Goal: Obtain resource: Download file/media

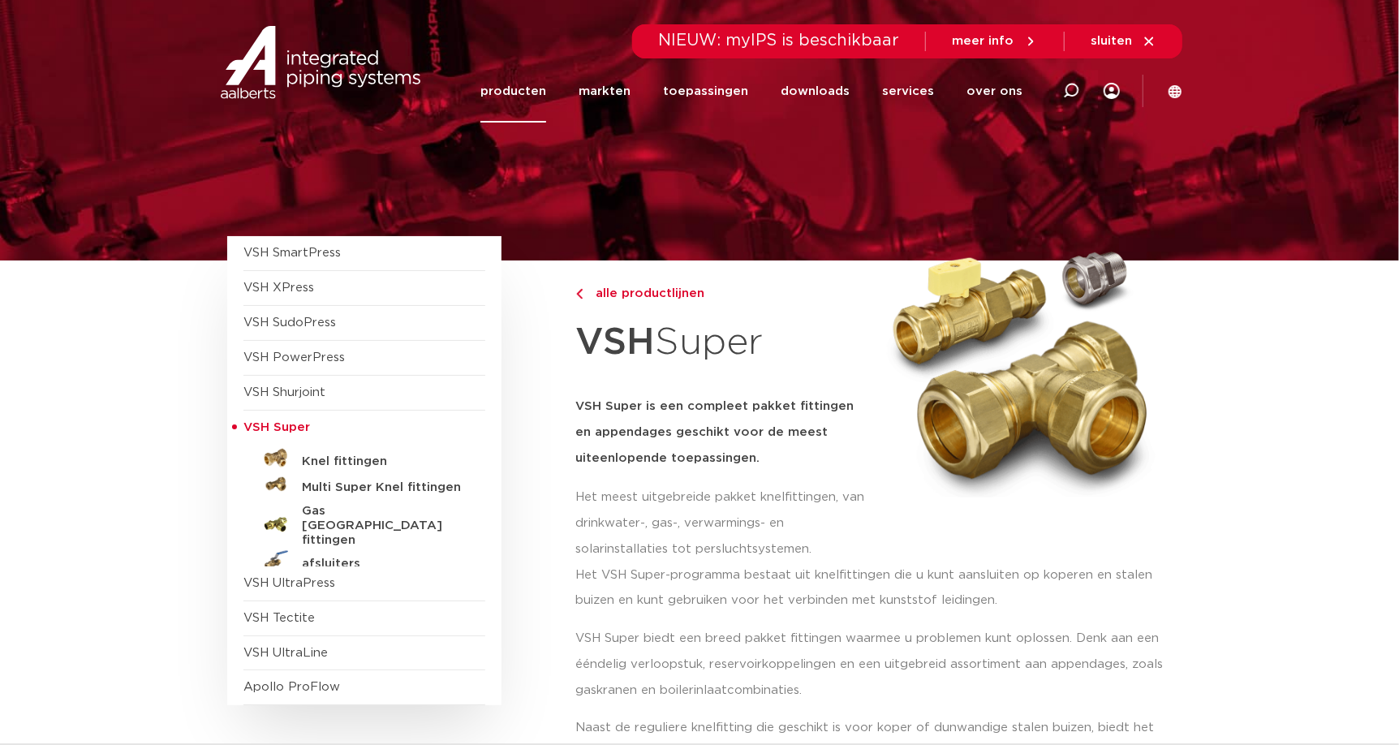
click at [294, 83] on img at bounding box center [321, 62] width 208 height 73
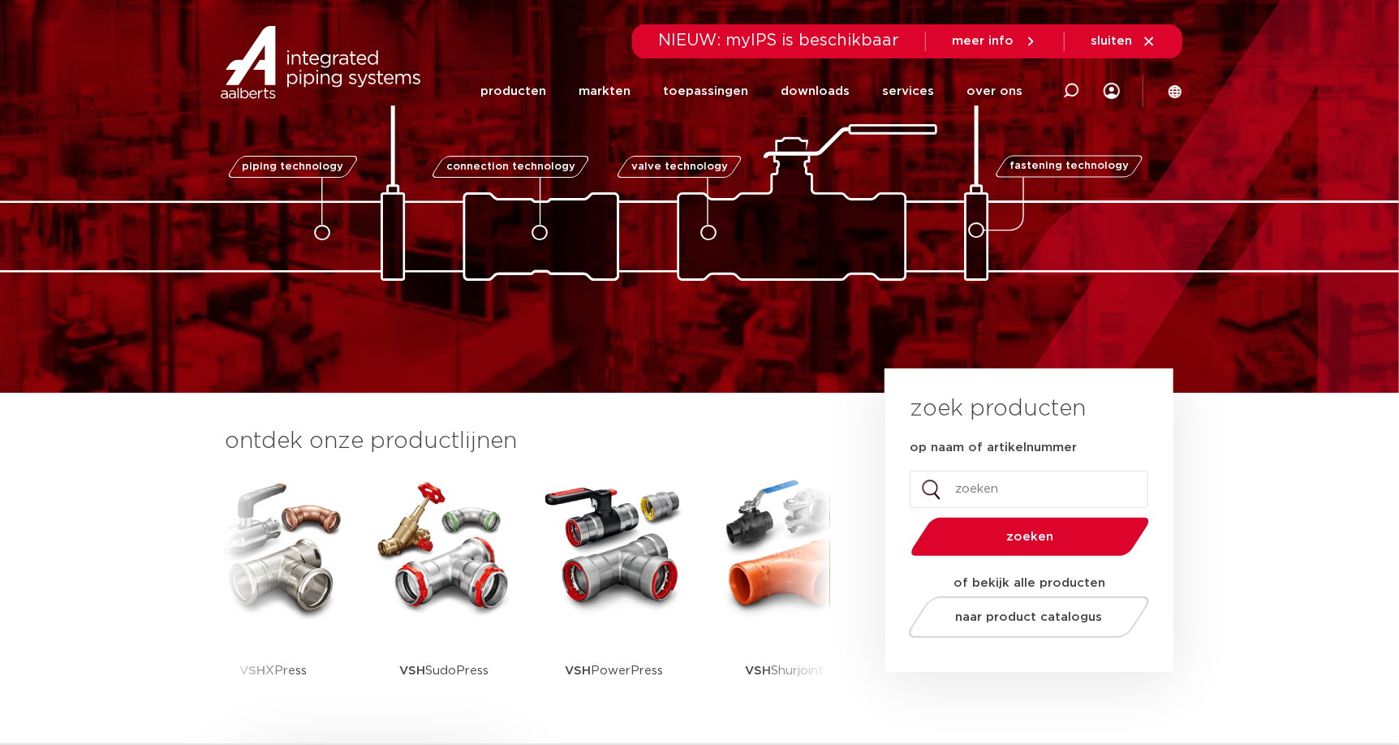
scroll to position [80, 0]
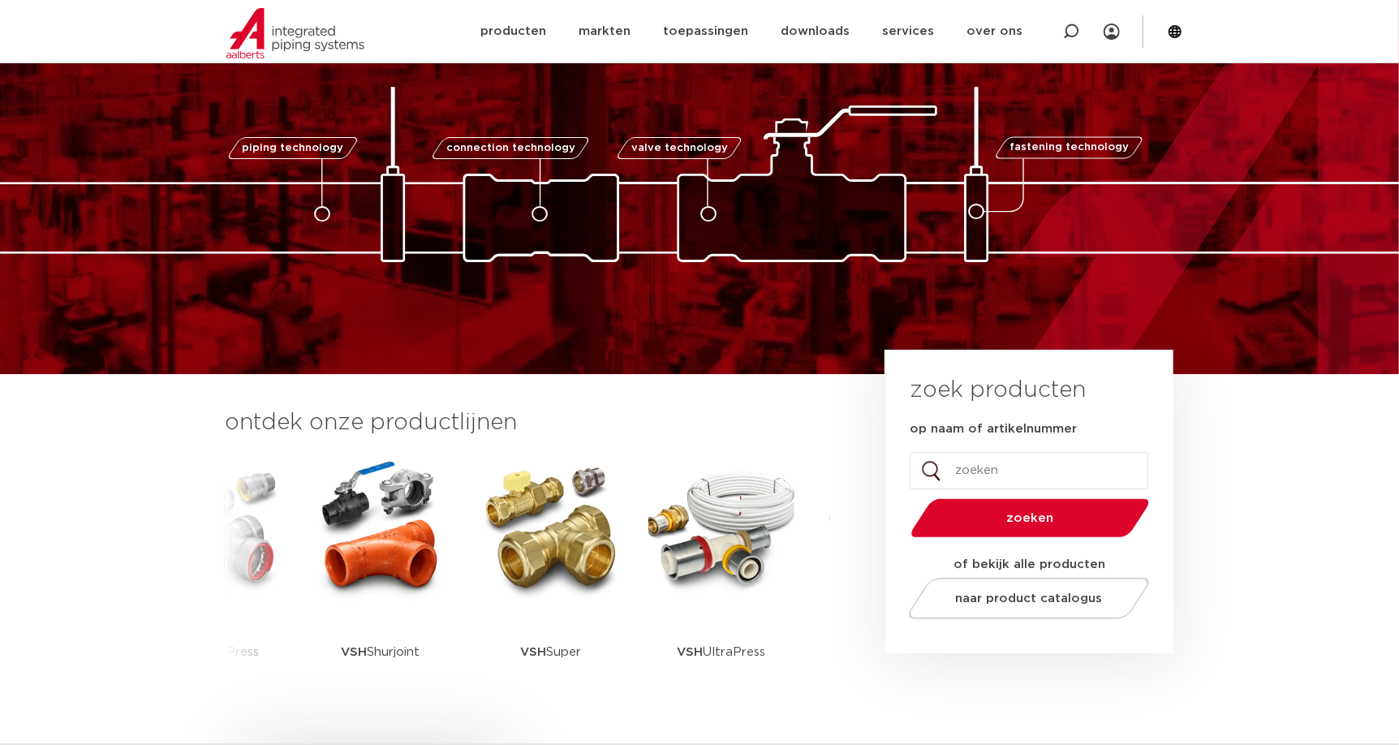
click at [563, 564] on img at bounding box center [551, 528] width 146 height 146
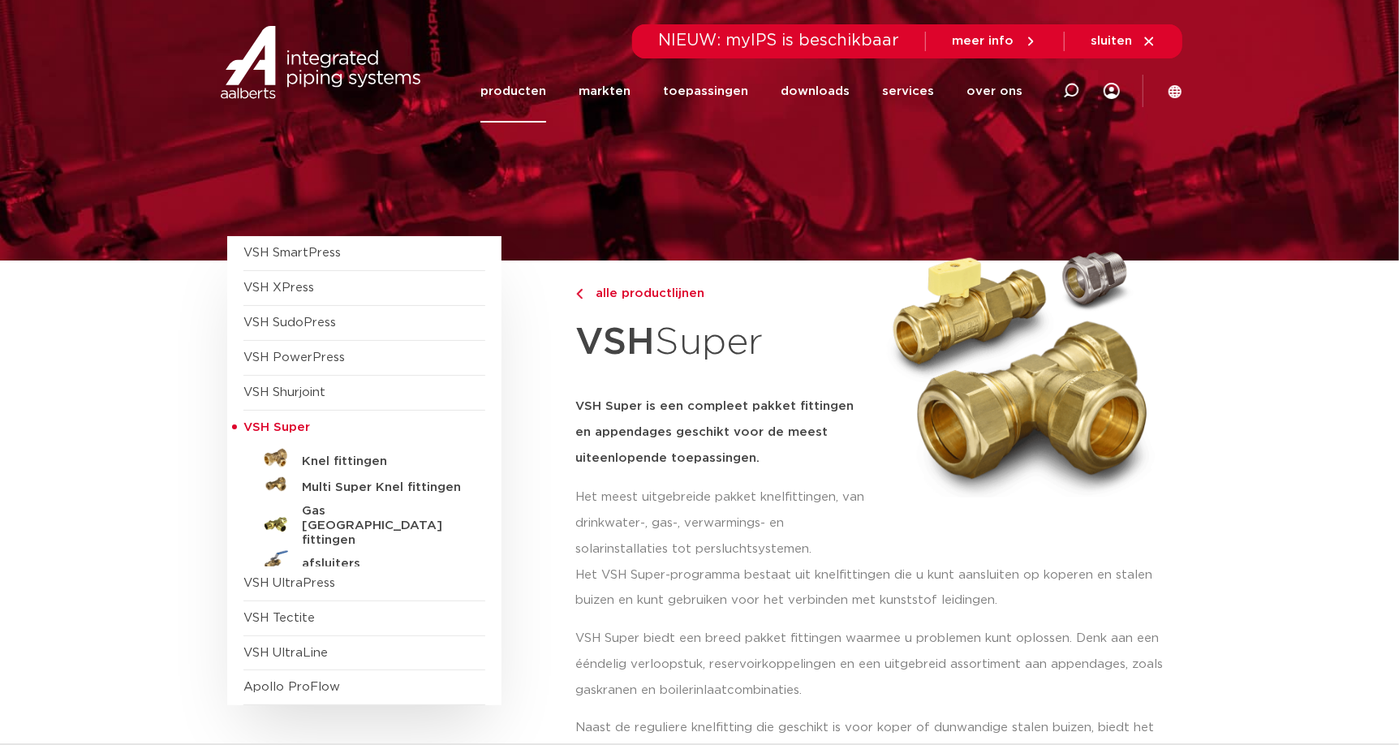
click at [342, 466] on h5 "Knel fittingen" at bounding box center [382, 461] width 161 height 15
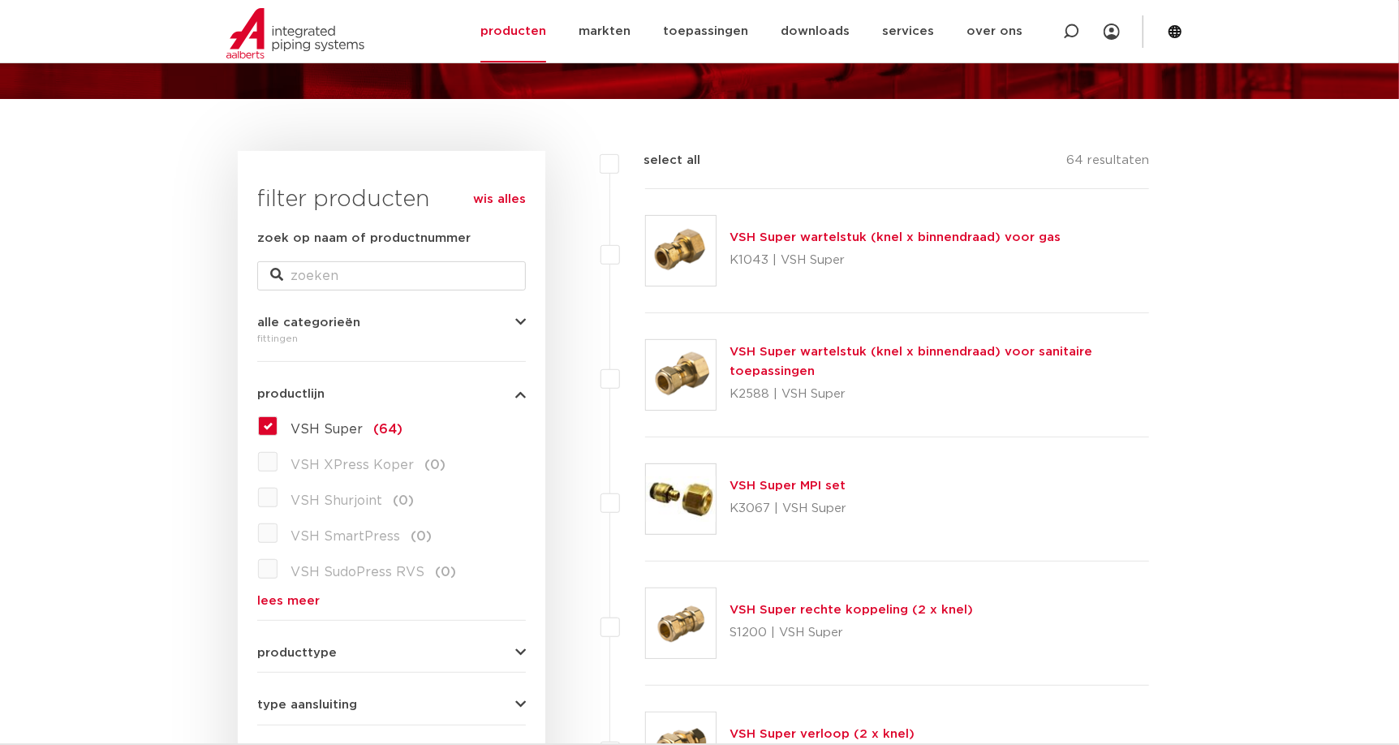
click at [304, 37] on img at bounding box center [295, 33] width 138 height 50
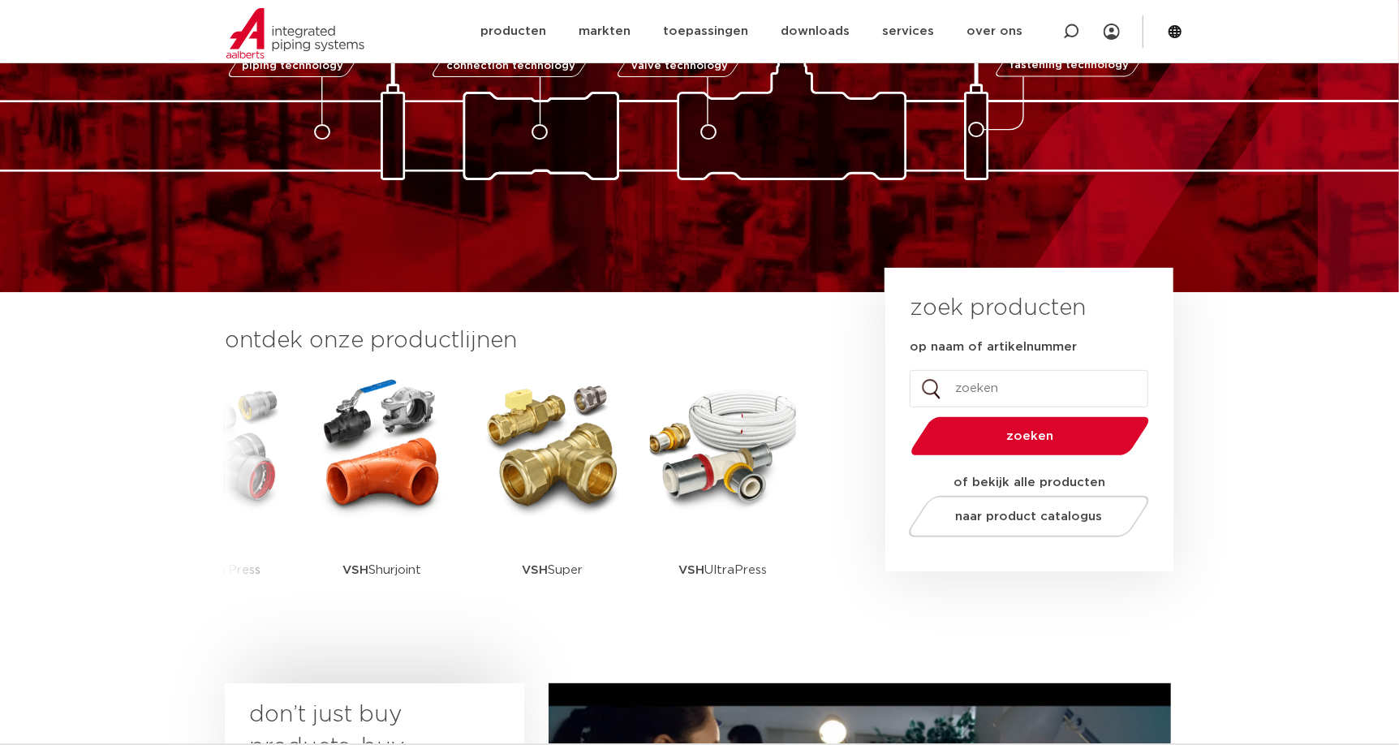
click at [562, 492] on img at bounding box center [552, 446] width 146 height 146
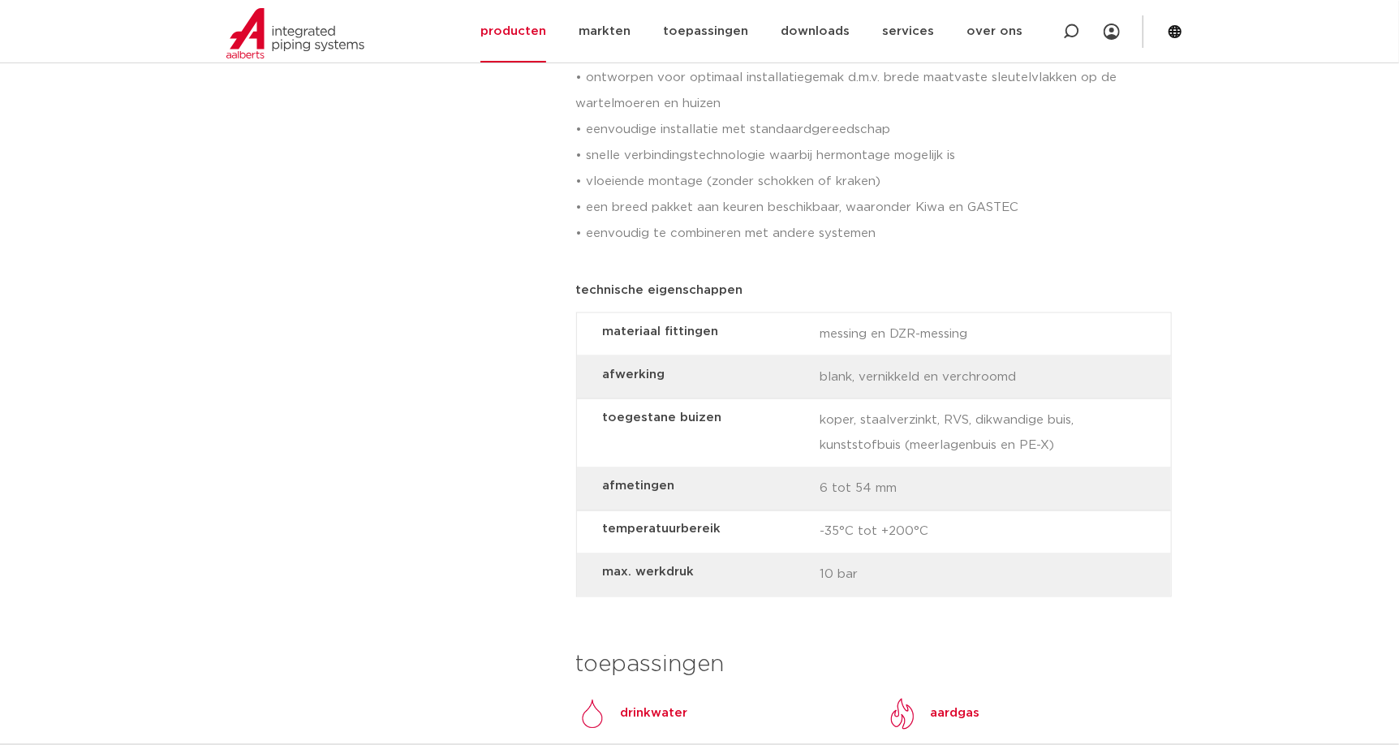
scroll to position [1784, 0]
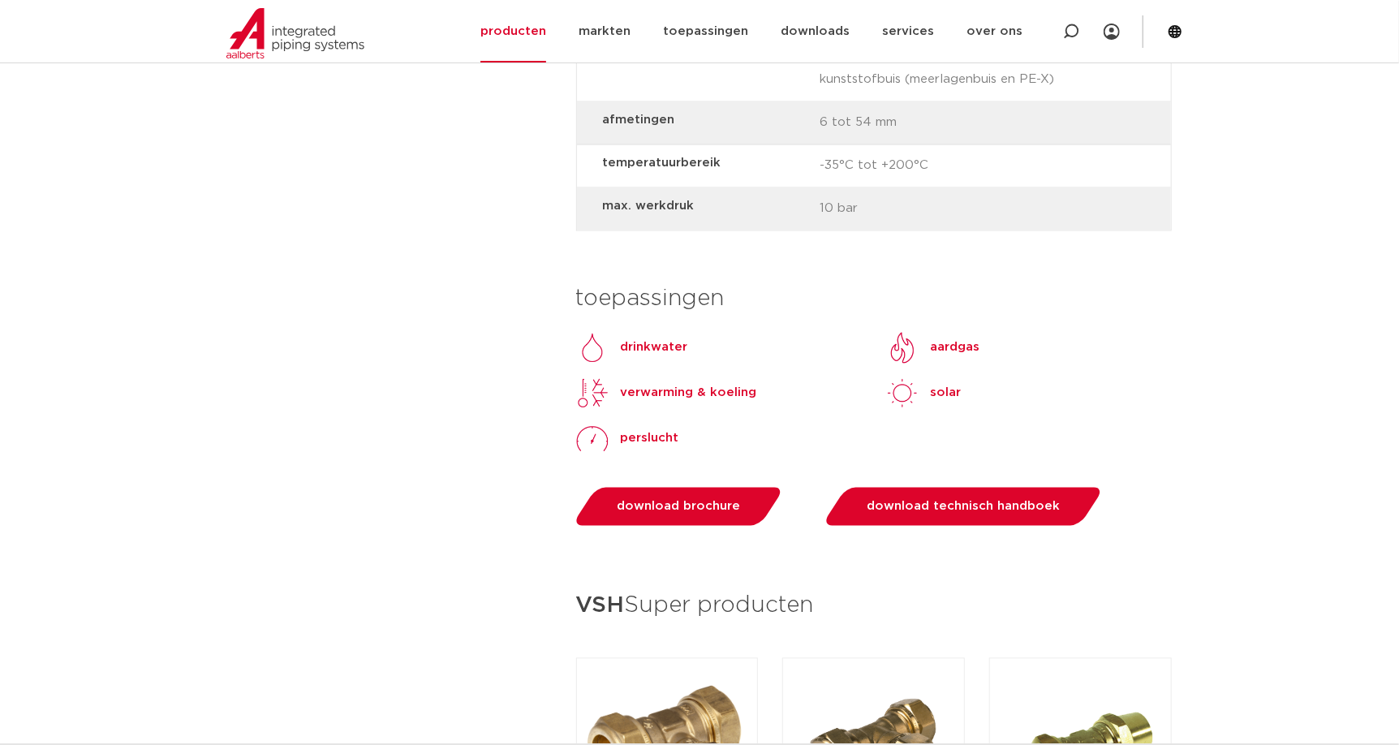
click at [927, 510] on span "download technisch handboek" at bounding box center [962, 507] width 193 height 12
